Goal: Information Seeking & Learning: Learn about a topic

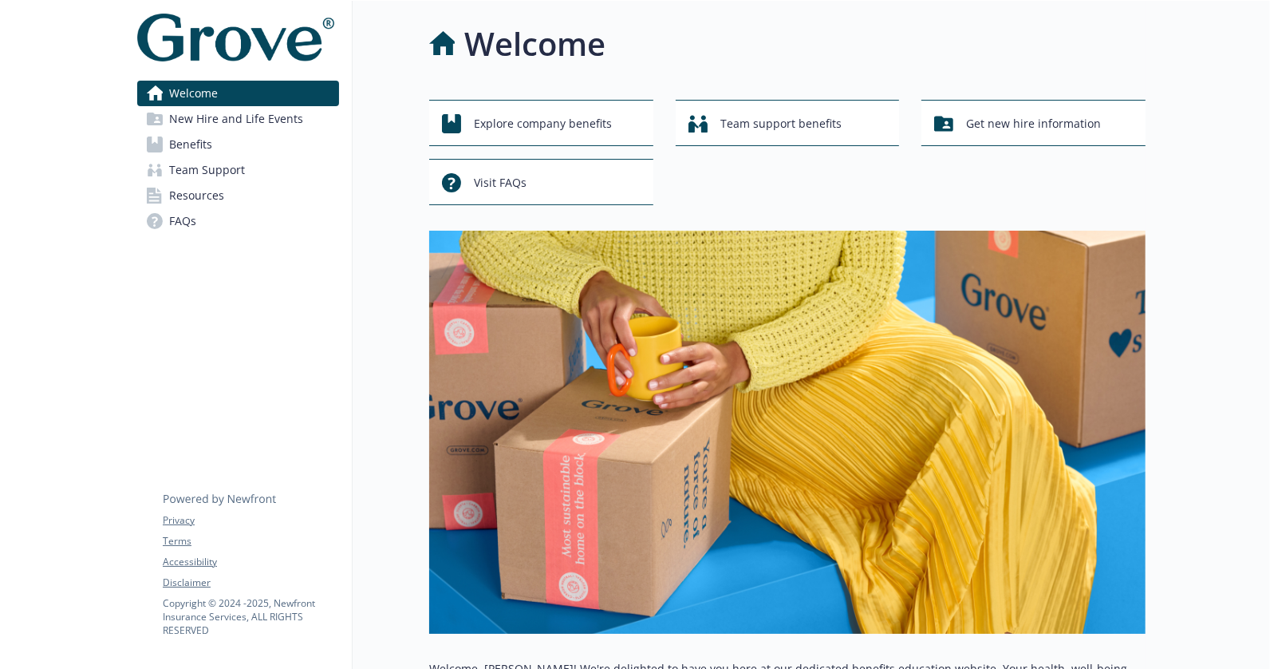
click at [231, 116] on span "New Hire and Life Events" at bounding box center [236, 119] width 134 height 26
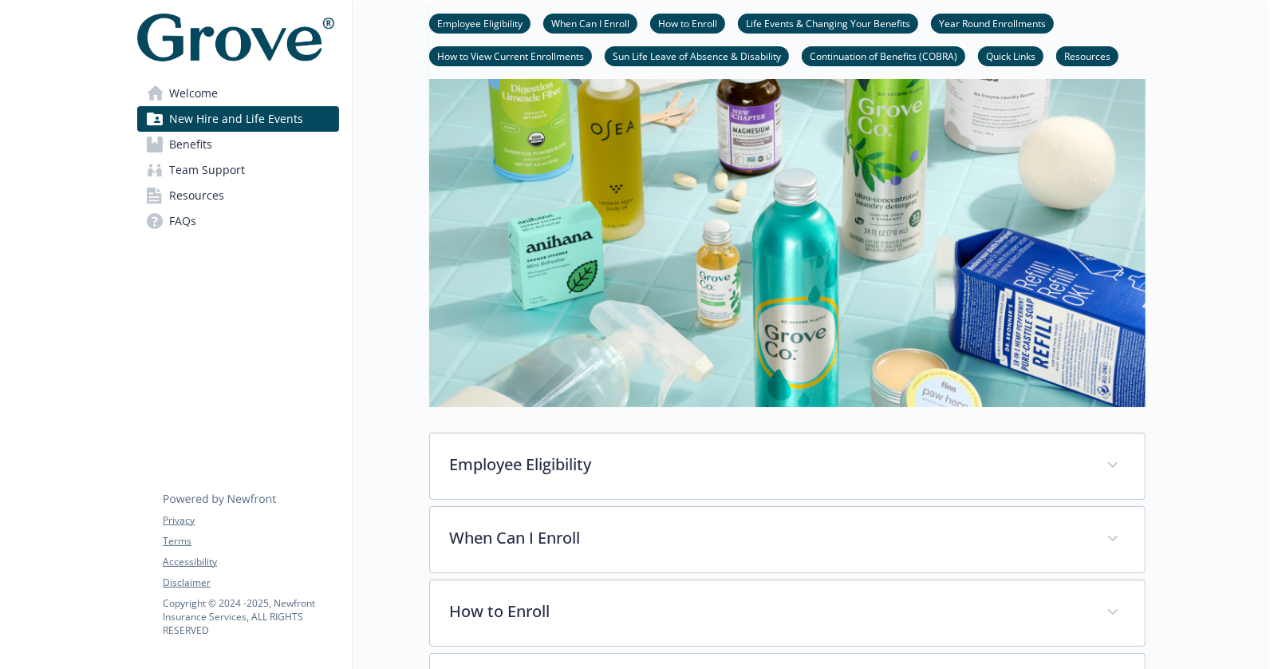
scroll to position [401, 0]
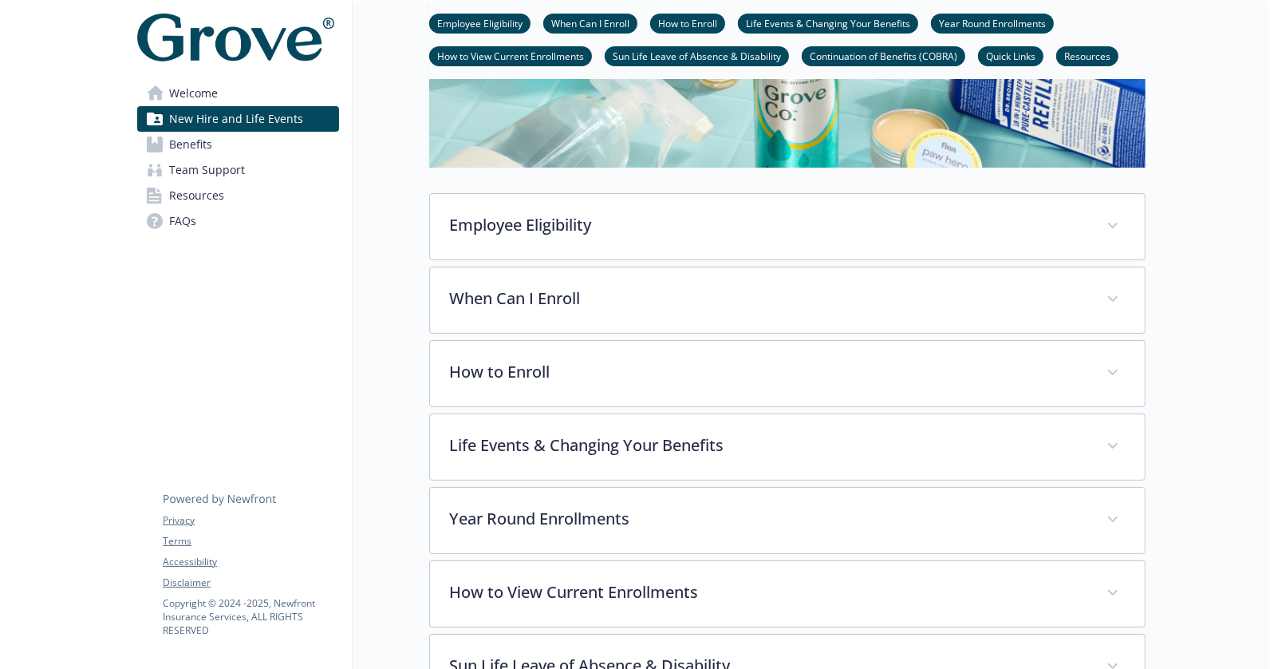
click at [187, 148] on span "Benefits" at bounding box center [190, 145] width 43 height 26
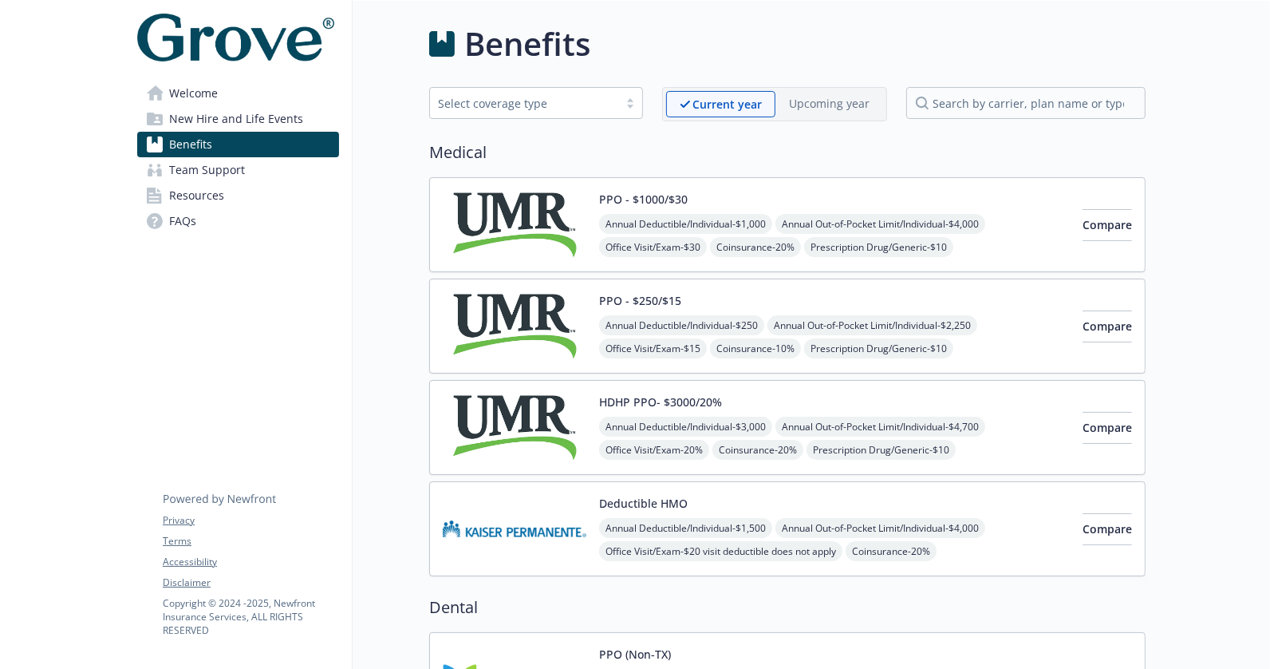
click at [180, 167] on span "Team Support" at bounding box center [207, 170] width 76 height 26
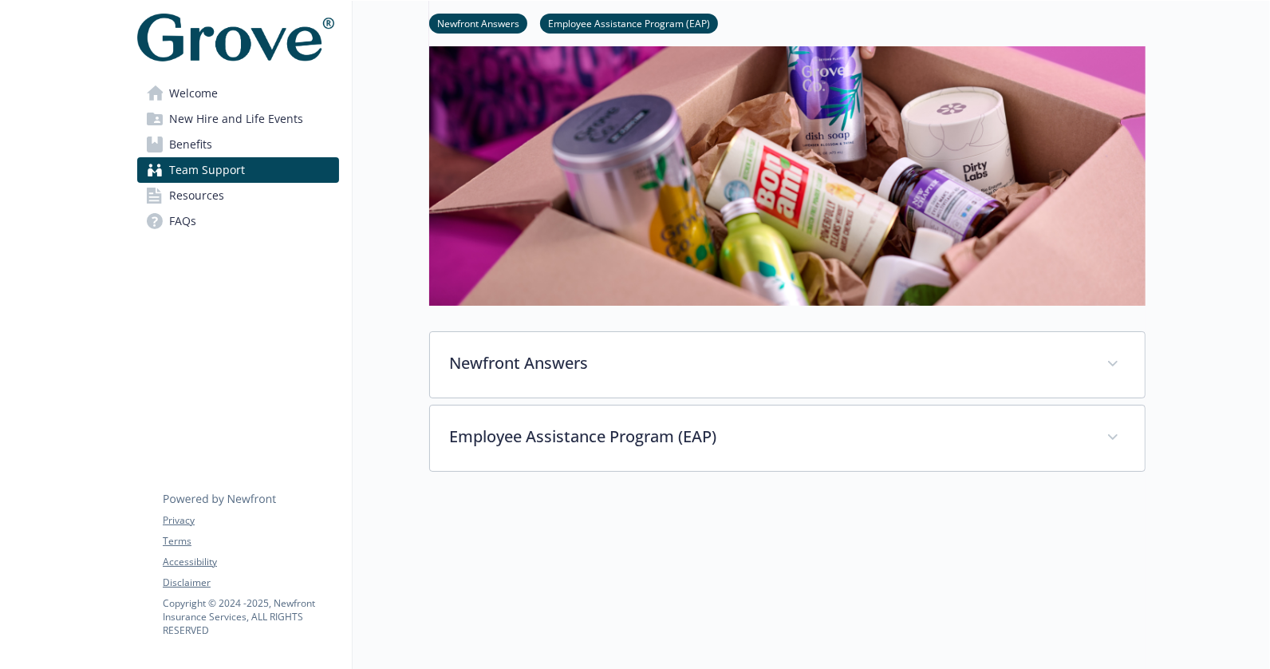
scroll to position [345, 0]
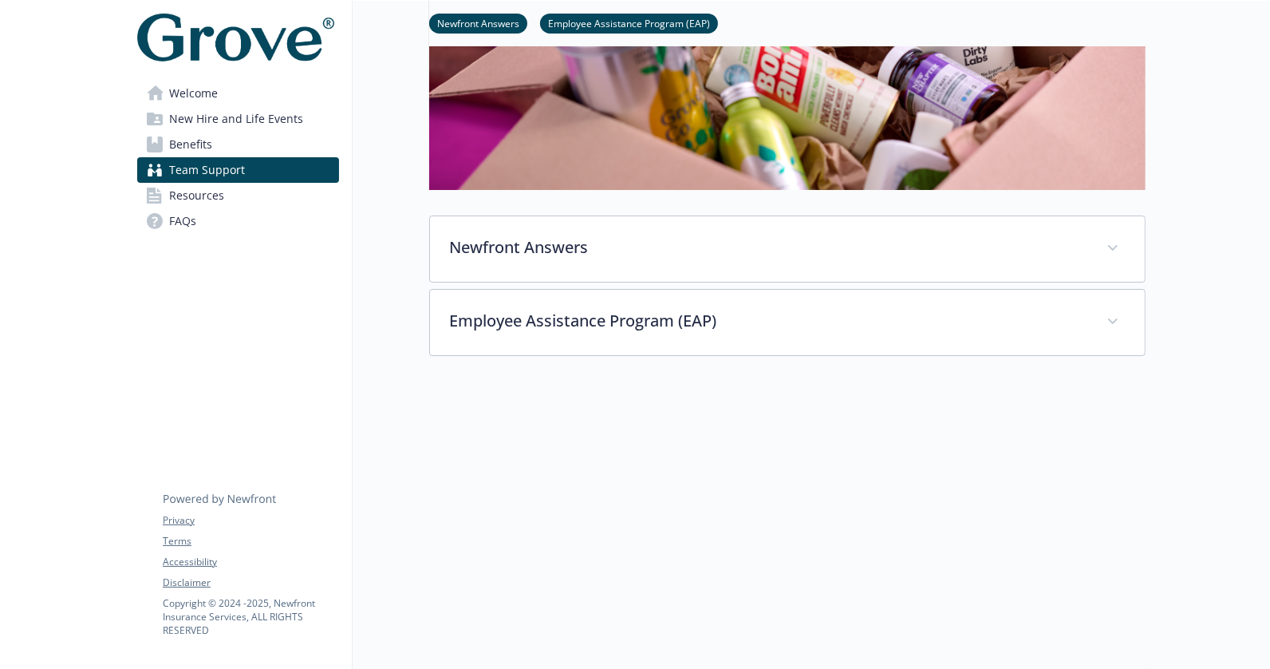
click at [179, 207] on span "Resources" at bounding box center [196, 196] width 55 height 26
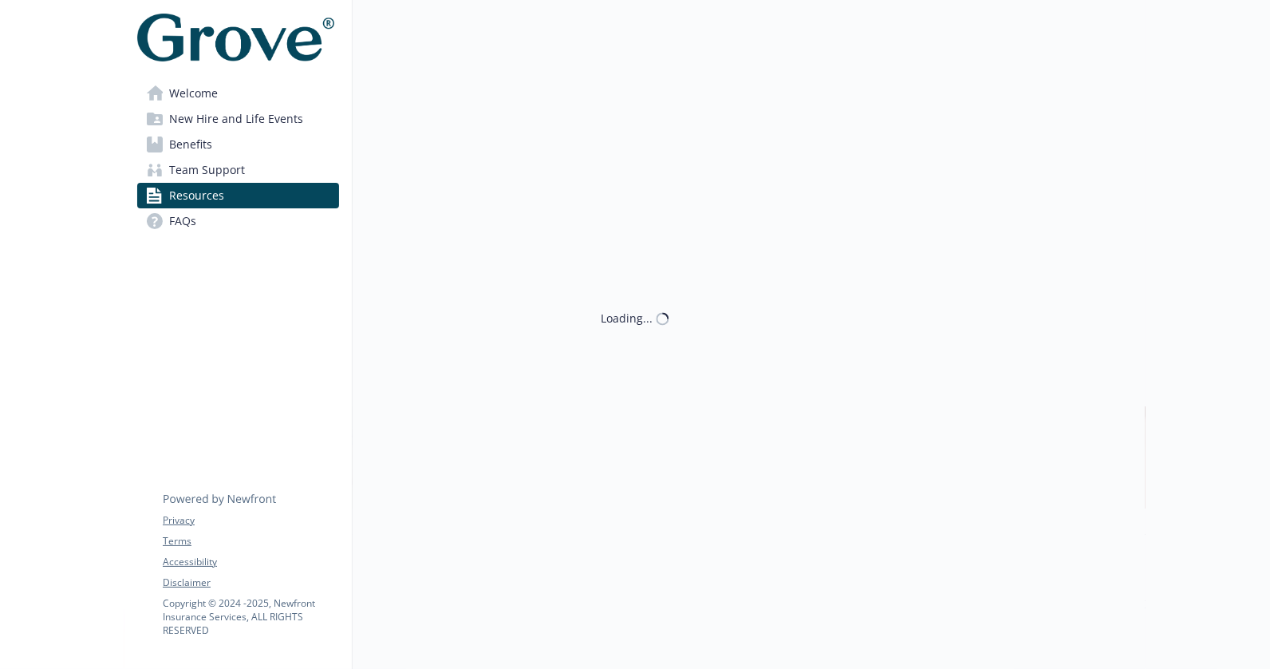
scroll to position [345, 0]
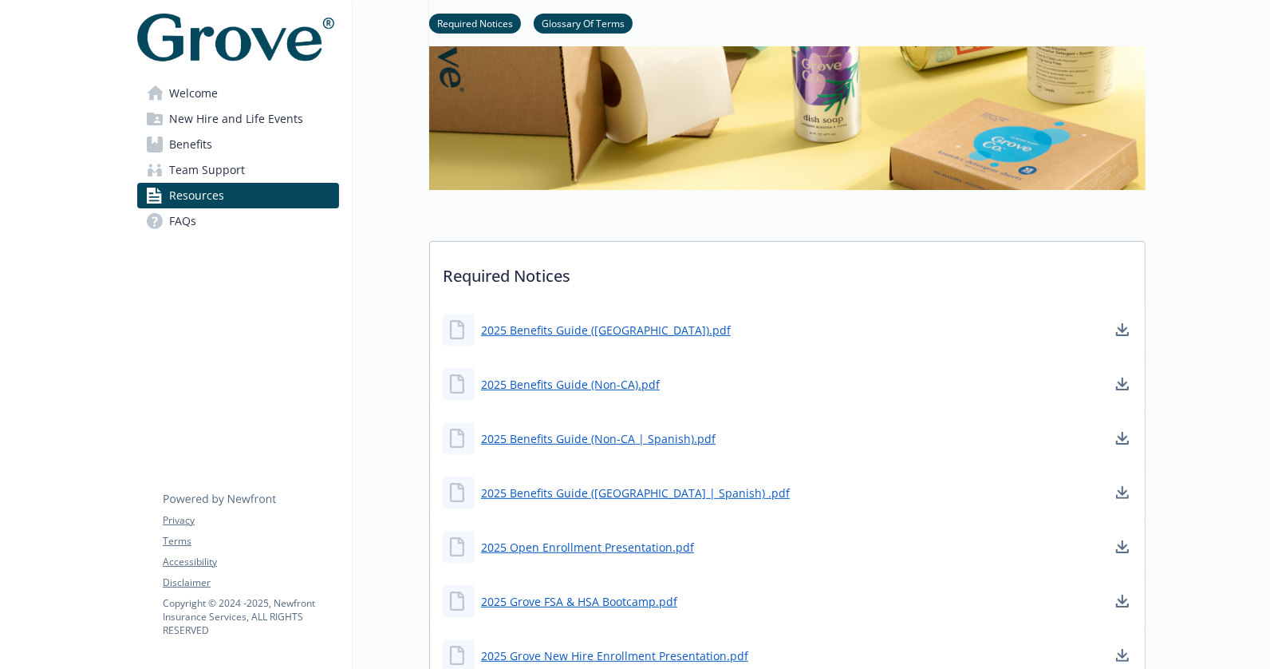
click at [181, 222] on span "FAQs" at bounding box center [182, 221] width 27 height 26
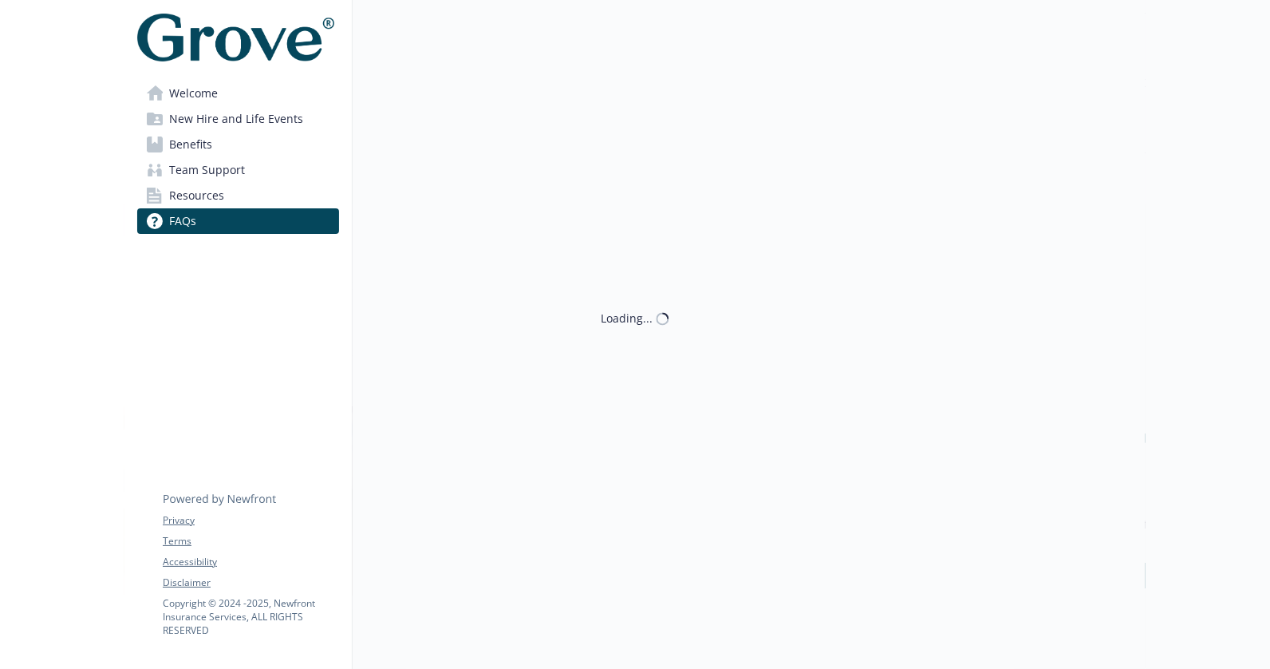
scroll to position [345, 0]
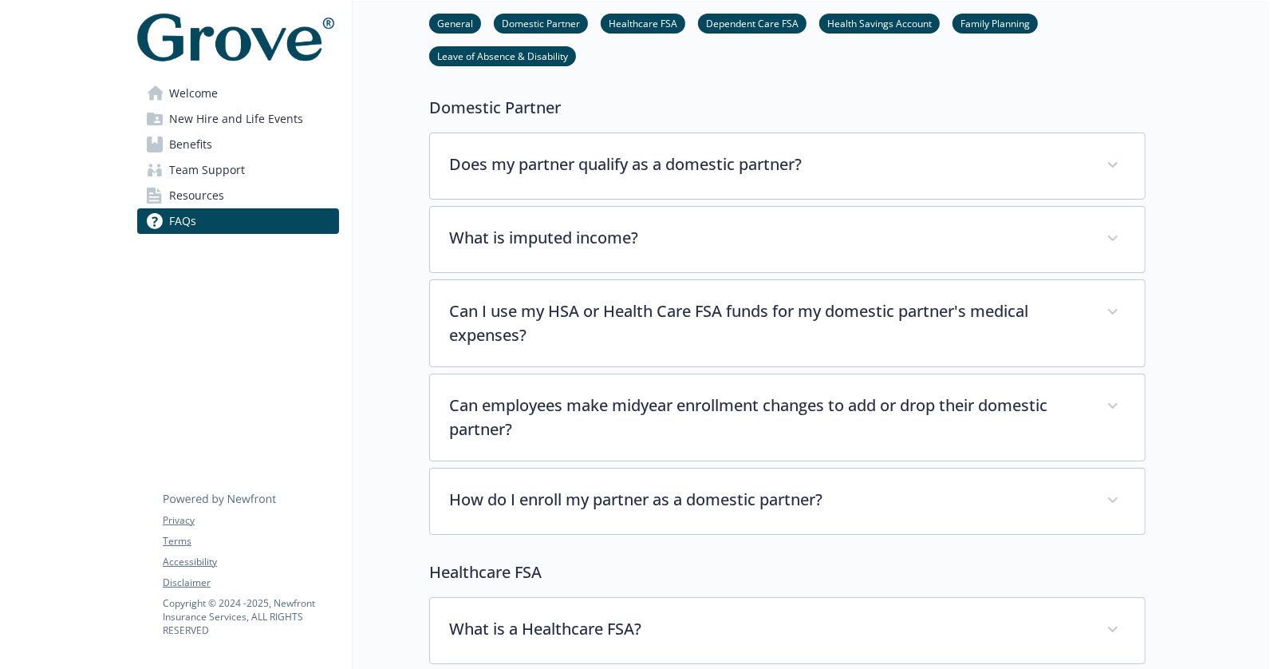
click at [186, 204] on span "Resources" at bounding box center [196, 196] width 55 height 26
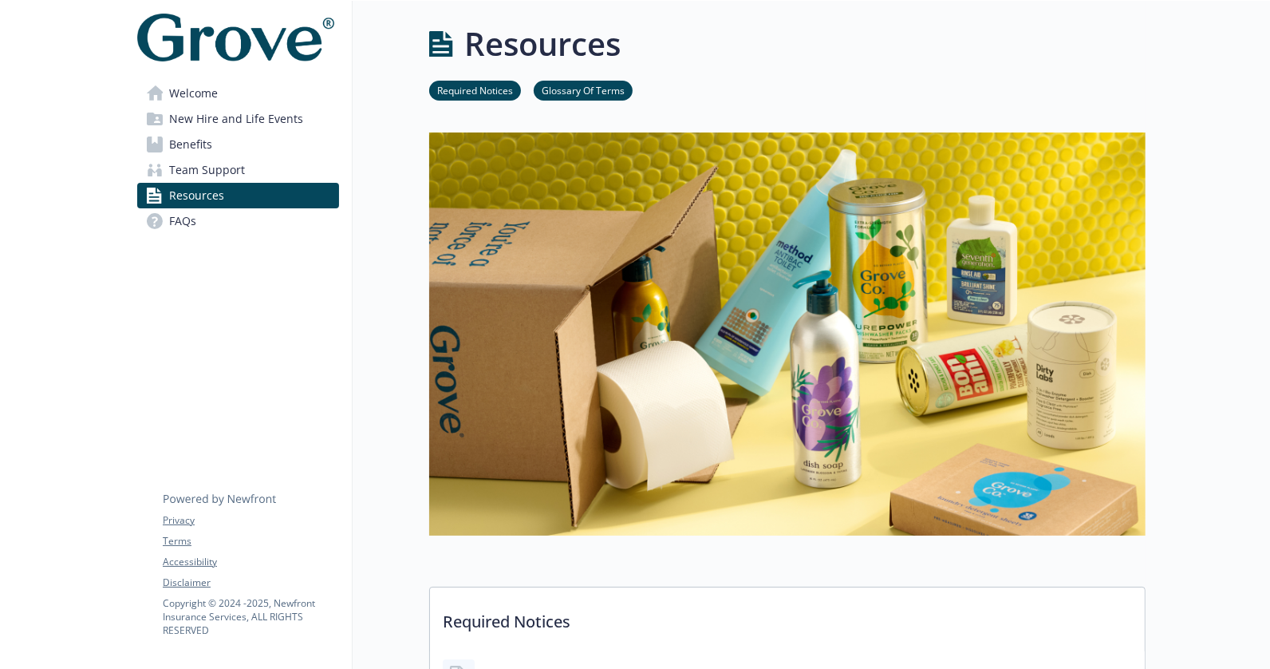
click at [172, 95] on span "Welcome" at bounding box center [193, 94] width 49 height 26
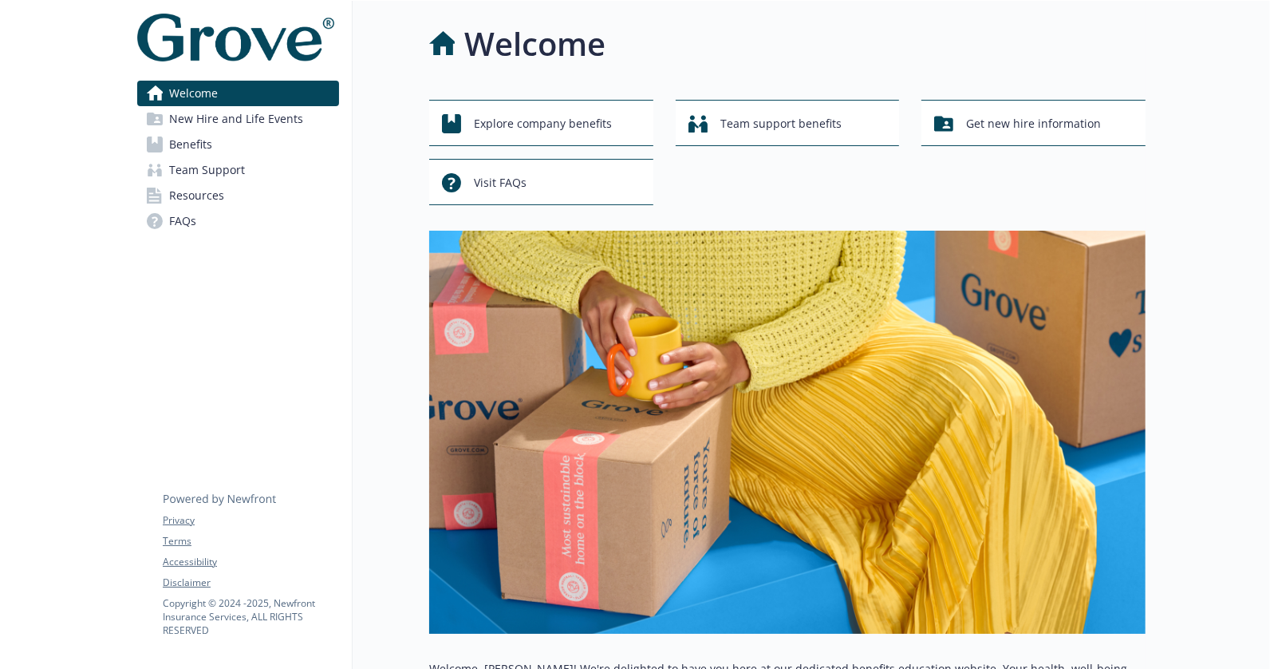
drag, startPoint x: 720, startPoint y: 369, endPoint x: 594, endPoint y: 668, distance: 323.9
